Goal: Browse casually

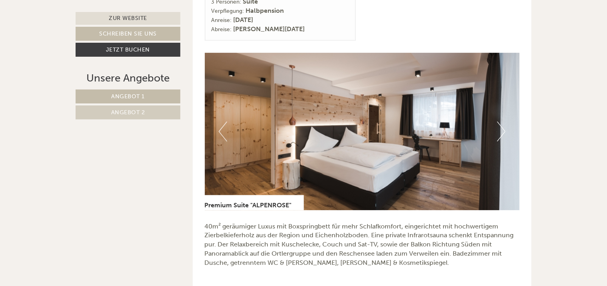
scroll to position [1079, 0]
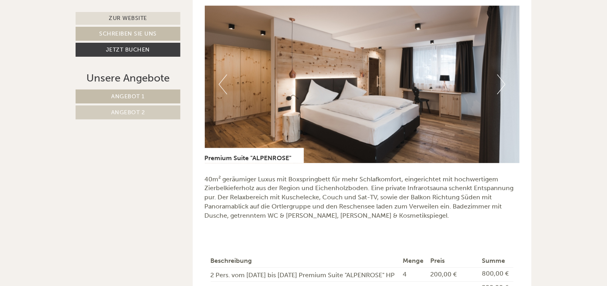
click at [501, 84] on button "Next" at bounding box center [501, 84] width 8 height 20
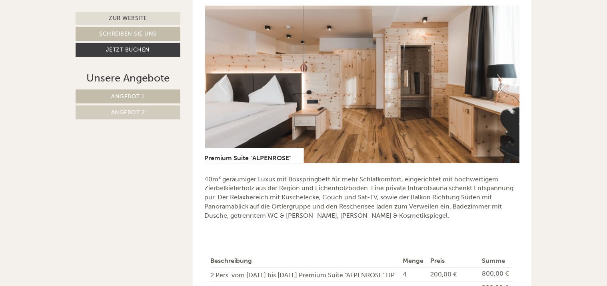
click at [501, 84] on button "Next" at bounding box center [501, 84] width 8 height 20
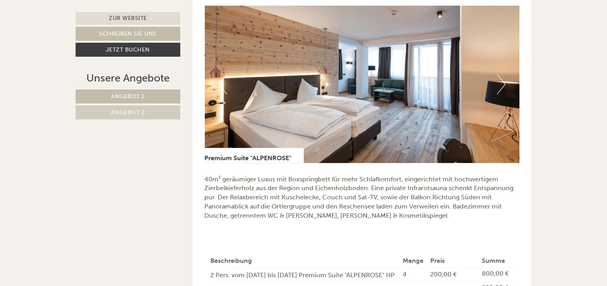
click at [501, 84] on button "Next" at bounding box center [501, 84] width 8 height 20
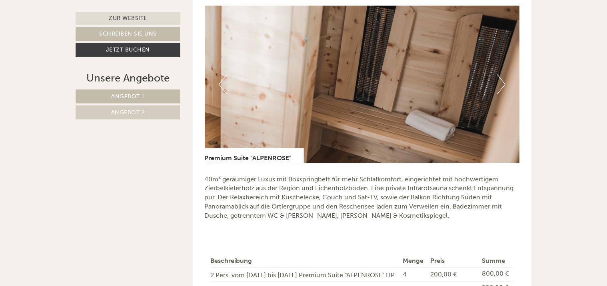
click at [501, 84] on button "Next" at bounding box center [501, 84] width 8 height 20
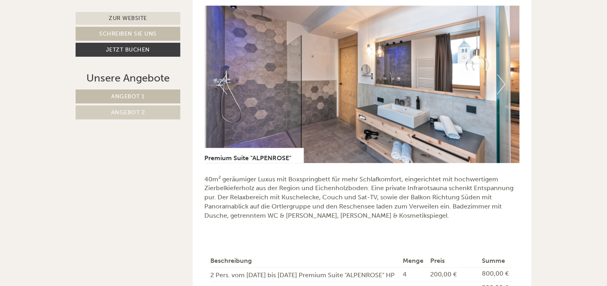
click at [501, 84] on button "Next" at bounding box center [501, 84] width 8 height 20
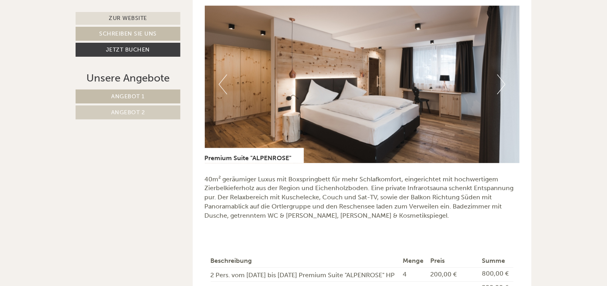
click at [501, 84] on button "Next" at bounding box center [501, 84] width 8 height 20
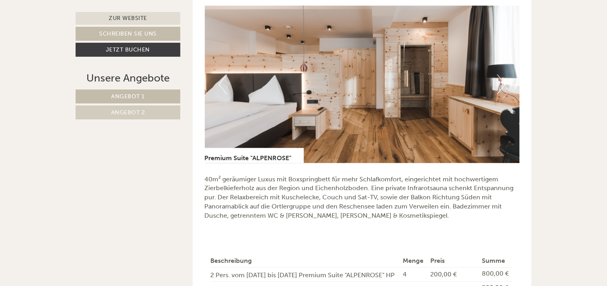
click at [501, 84] on button "Next" at bounding box center [501, 84] width 8 height 20
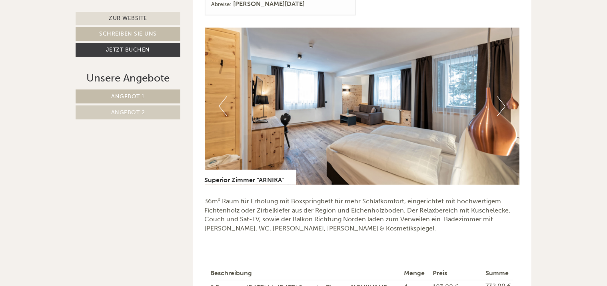
scroll to position [440, 0]
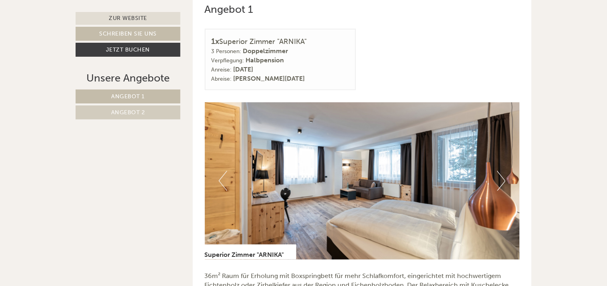
click at [505, 177] on img at bounding box center [362, 180] width 315 height 157
click at [501, 178] on button "Next" at bounding box center [501, 181] width 8 height 20
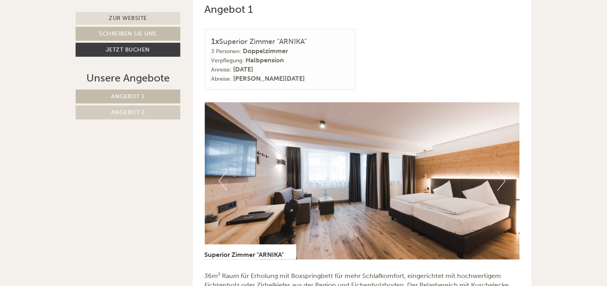
click at [501, 178] on button "Next" at bounding box center [501, 181] width 8 height 20
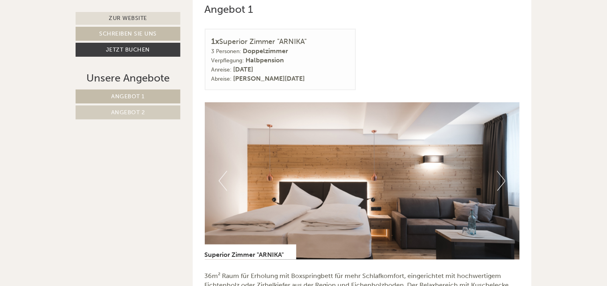
click at [501, 178] on button "Next" at bounding box center [501, 181] width 8 height 20
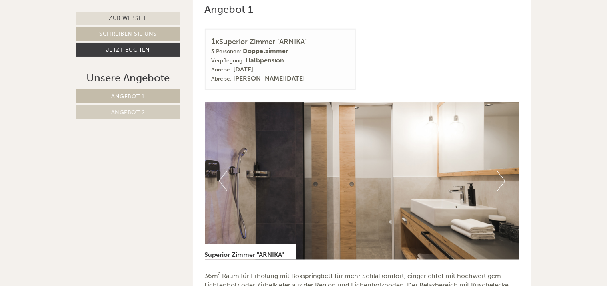
click at [501, 178] on button "Next" at bounding box center [501, 181] width 8 height 20
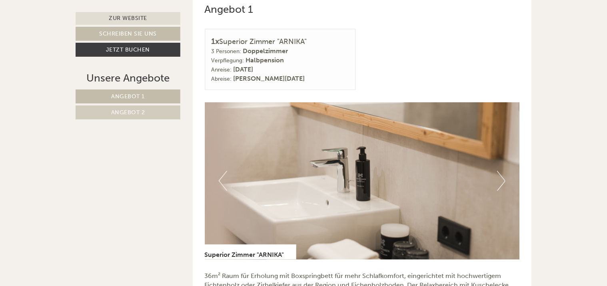
click at [501, 178] on button "Next" at bounding box center [501, 181] width 8 height 20
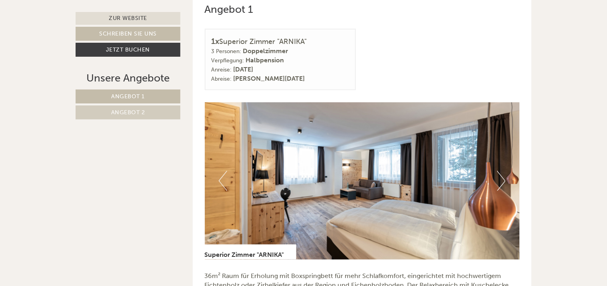
click at [501, 178] on button "Next" at bounding box center [501, 181] width 8 height 20
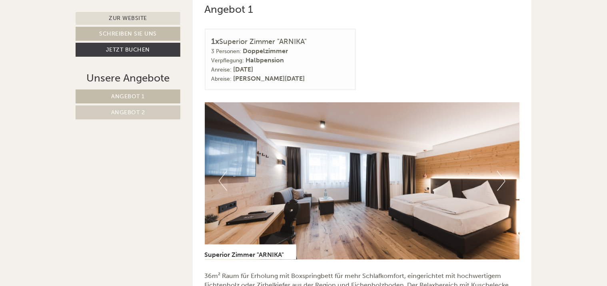
click at [501, 178] on button "Next" at bounding box center [501, 181] width 8 height 20
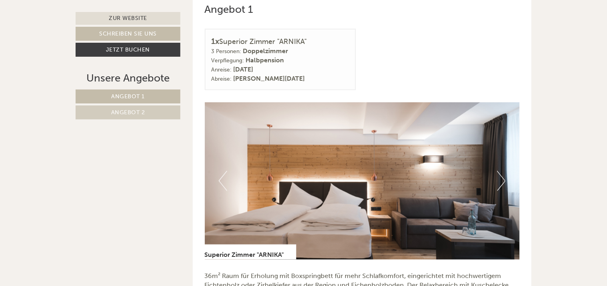
click at [501, 178] on button "Next" at bounding box center [501, 181] width 8 height 20
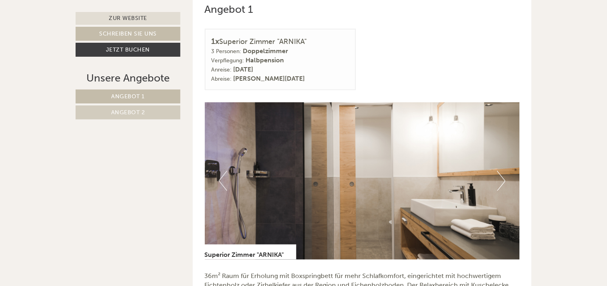
click at [501, 178] on button "Next" at bounding box center [501, 181] width 8 height 20
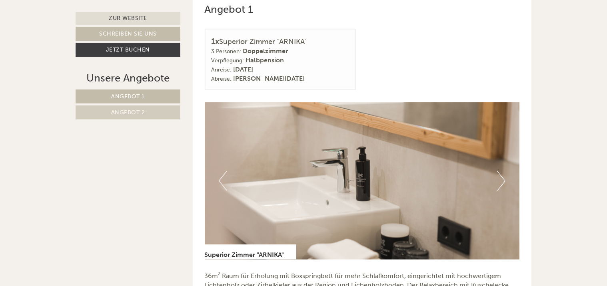
click at [501, 178] on button "Next" at bounding box center [501, 181] width 8 height 20
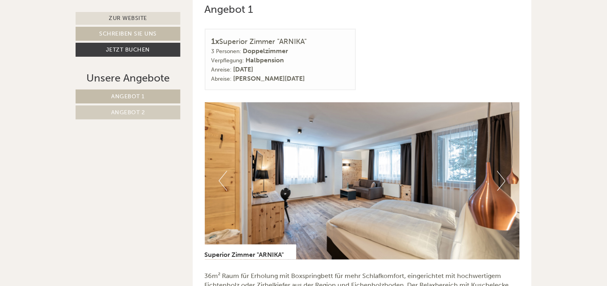
click at [501, 178] on button "Next" at bounding box center [501, 181] width 8 height 20
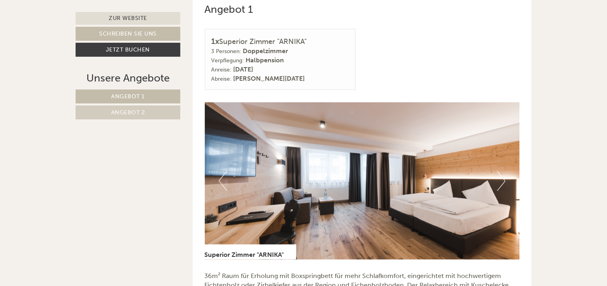
click at [501, 178] on button "Next" at bounding box center [501, 181] width 8 height 20
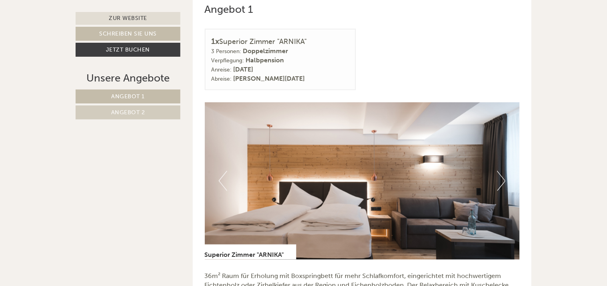
click at [501, 178] on button "Next" at bounding box center [501, 181] width 8 height 20
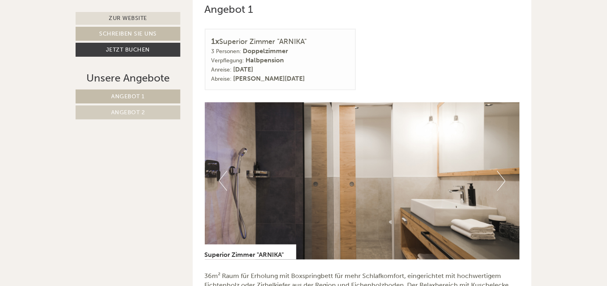
click at [501, 178] on button "Next" at bounding box center [501, 181] width 8 height 20
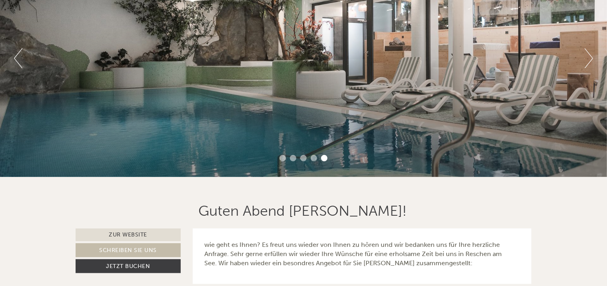
scroll to position [0, 0]
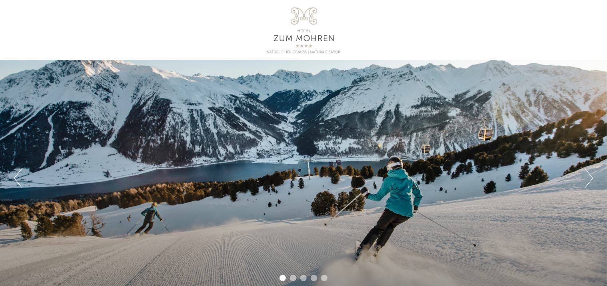
click at [592, 174] on button "Next" at bounding box center [588, 178] width 8 height 20
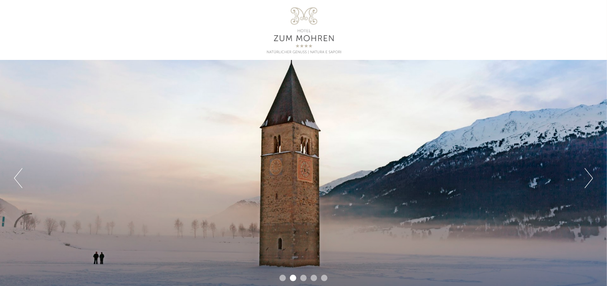
click at [592, 174] on button "Next" at bounding box center [588, 178] width 8 height 20
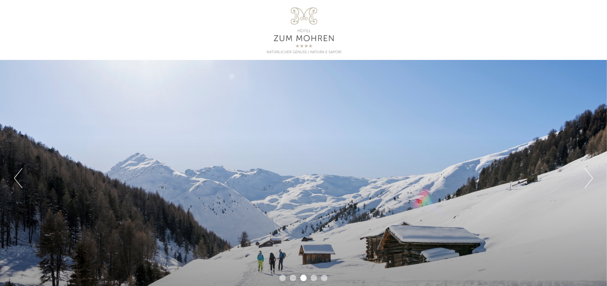
click at [592, 174] on button "Next" at bounding box center [588, 178] width 8 height 20
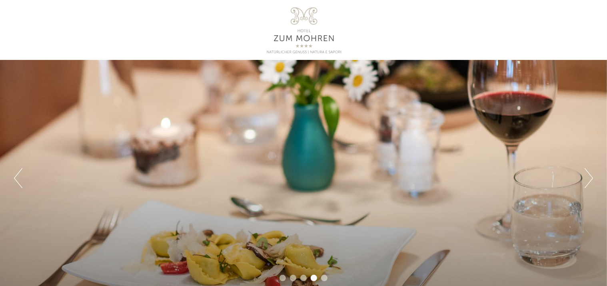
click at [592, 174] on button "Next" at bounding box center [588, 178] width 8 height 20
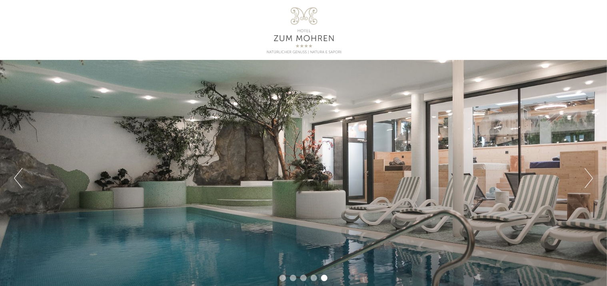
click at [592, 174] on button "Next" at bounding box center [588, 178] width 8 height 20
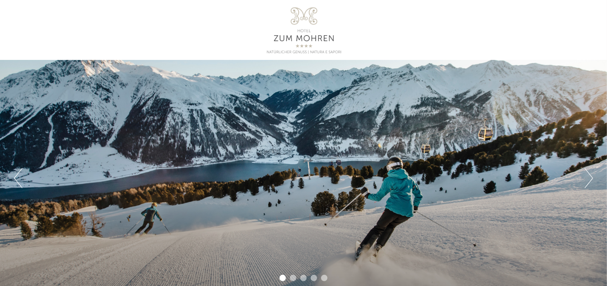
click at [592, 174] on button "Next" at bounding box center [588, 178] width 8 height 20
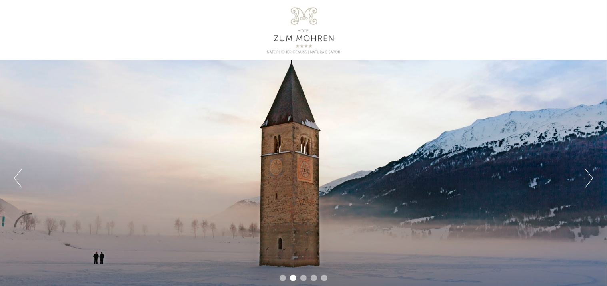
click at [592, 174] on button "Next" at bounding box center [588, 178] width 8 height 20
